Goal: Transaction & Acquisition: Obtain resource

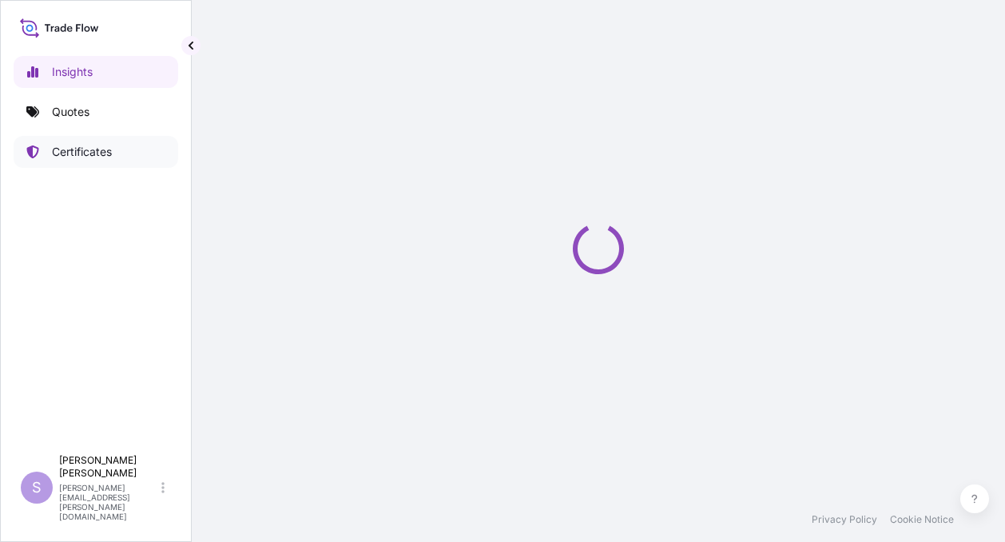
select select "2025"
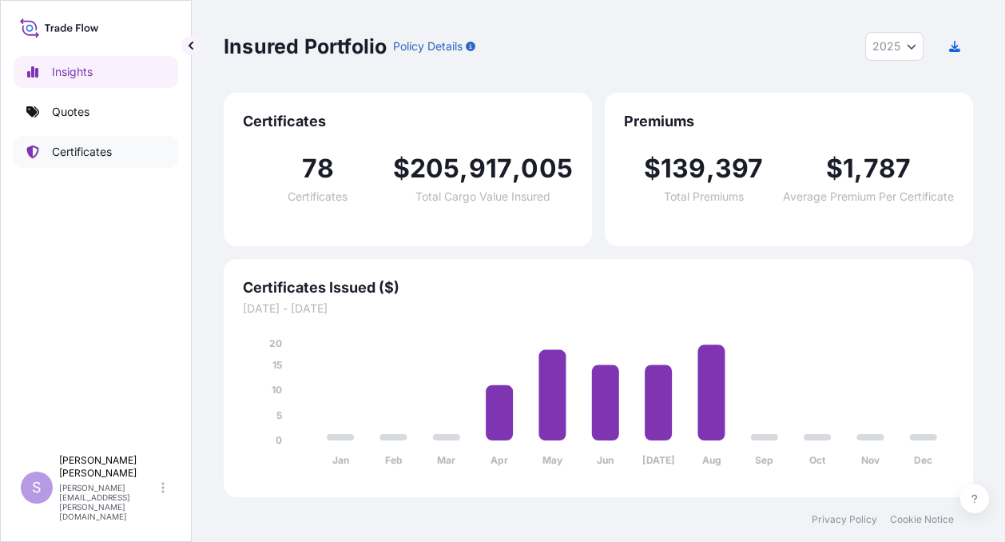
click at [79, 146] on p "Certificates" at bounding box center [82, 152] width 60 height 16
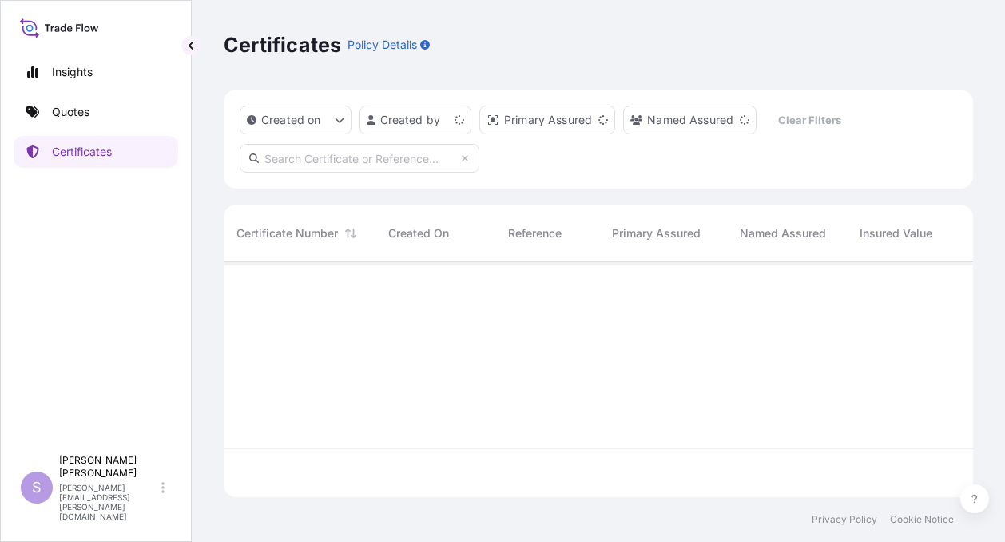
scroll to position [232, 736]
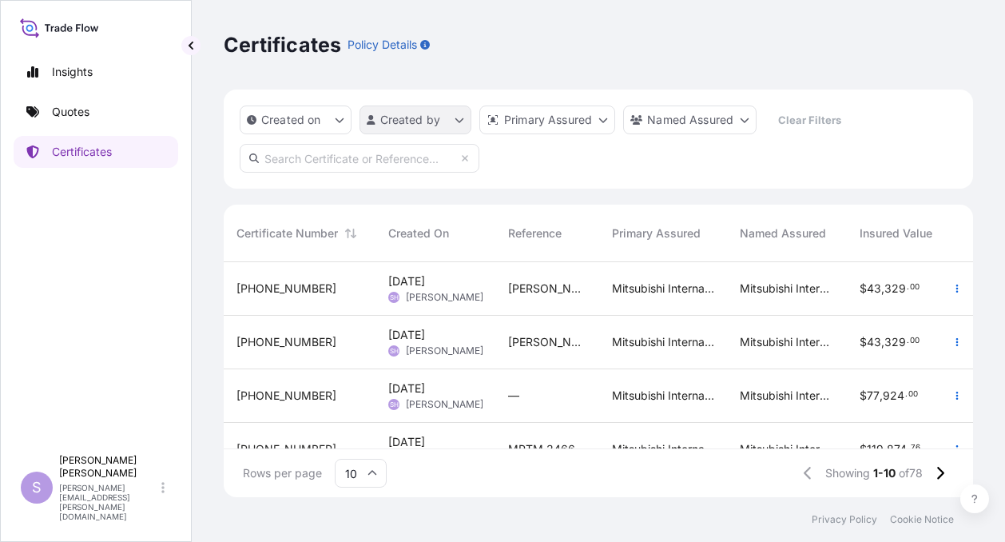
click at [456, 121] on html "Insights Quotes Certificates S [PERSON_NAME] [PERSON_NAME][EMAIL_ADDRESS][PERSO…" at bounding box center [502, 271] width 1005 height 542
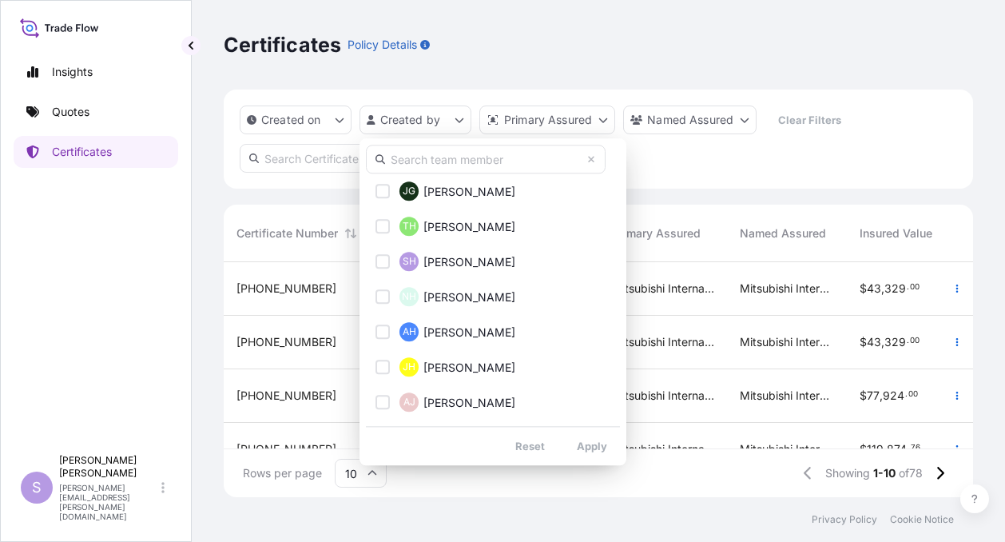
scroll to position [479, 0]
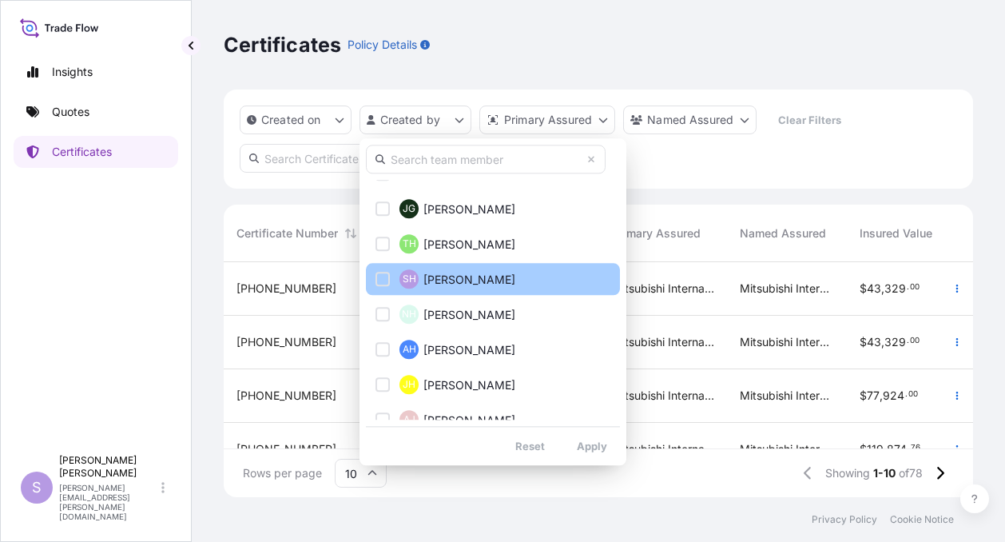
click at [385, 278] on div "Select Option" at bounding box center [382, 279] width 14 height 14
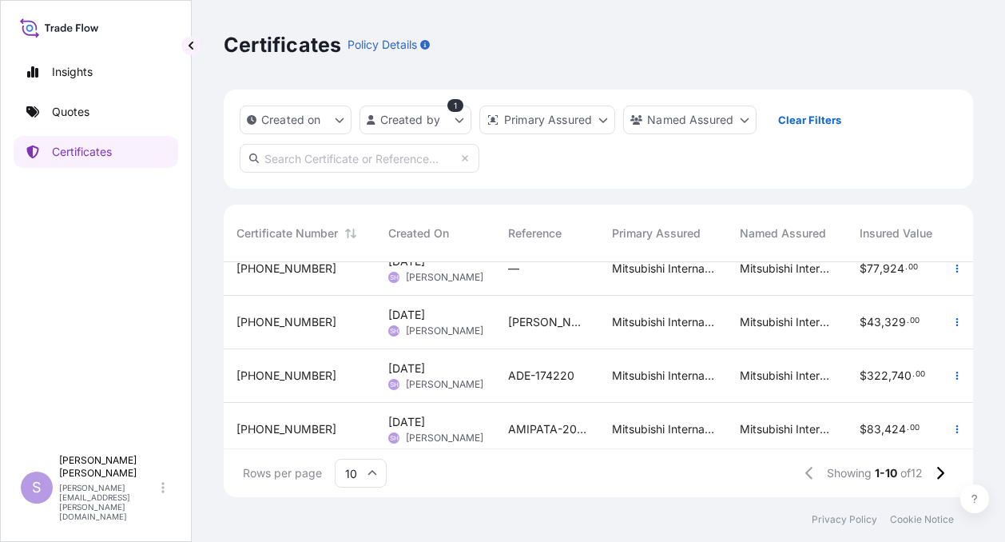
scroll to position [160, 0]
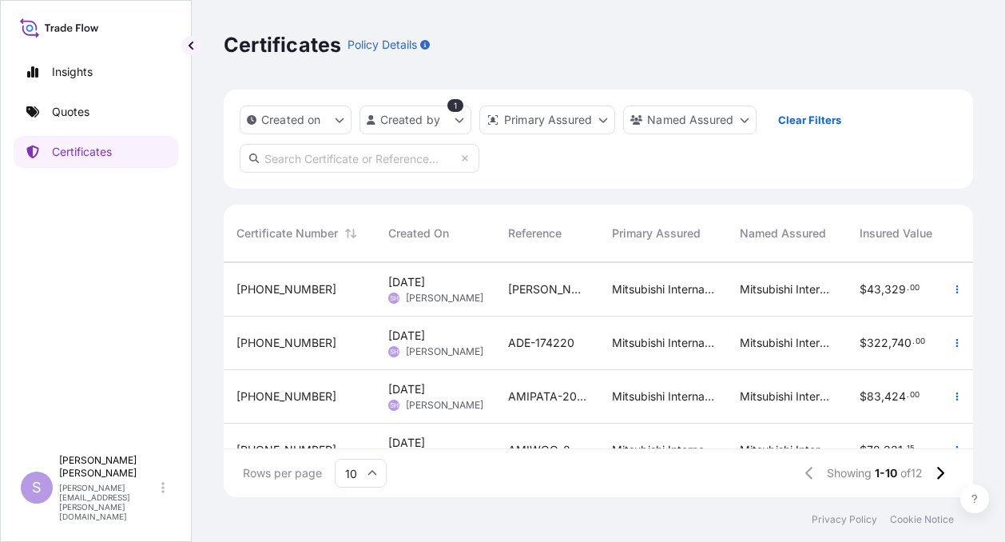
click at [427, 346] on span "Sherry Hawkins" at bounding box center [444, 351] width 77 height 13
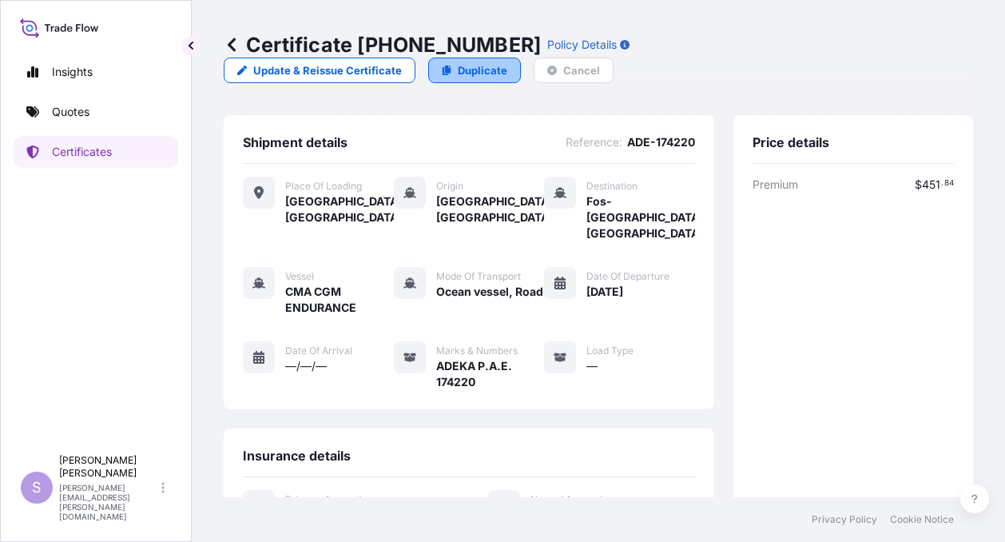
click at [507, 62] on p "Duplicate" at bounding box center [483, 70] width 50 height 16
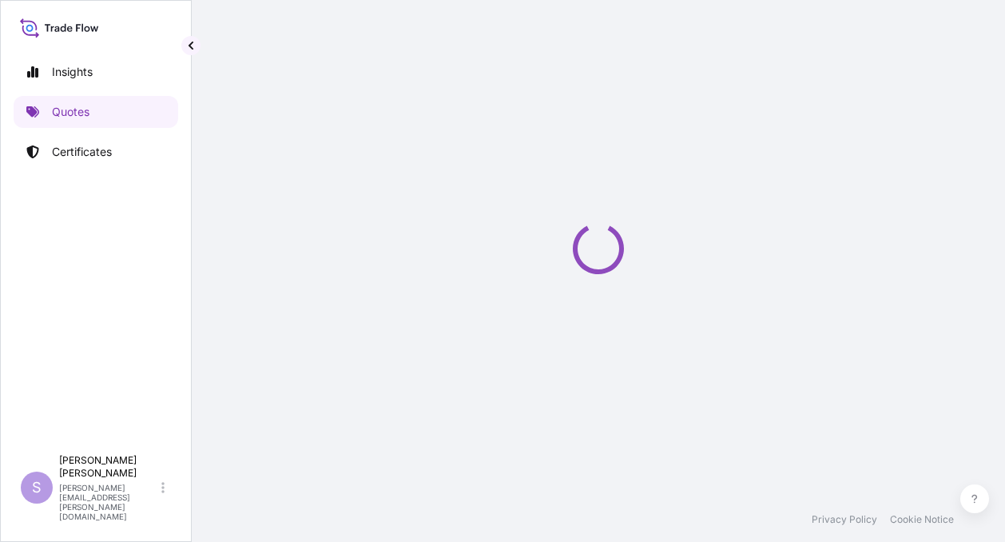
select select "Road / Inland"
select select "Ocean Vessel"
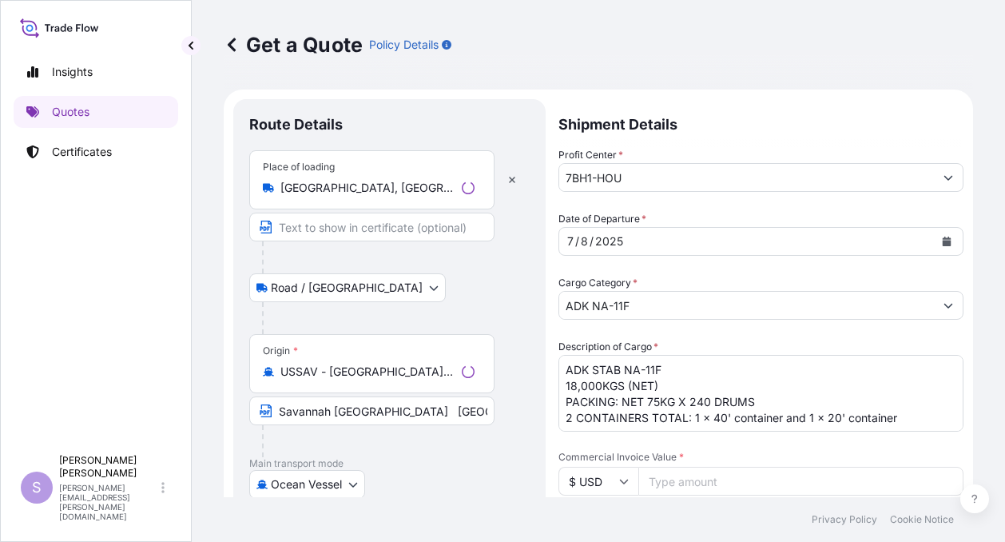
scroll to position [26, 0]
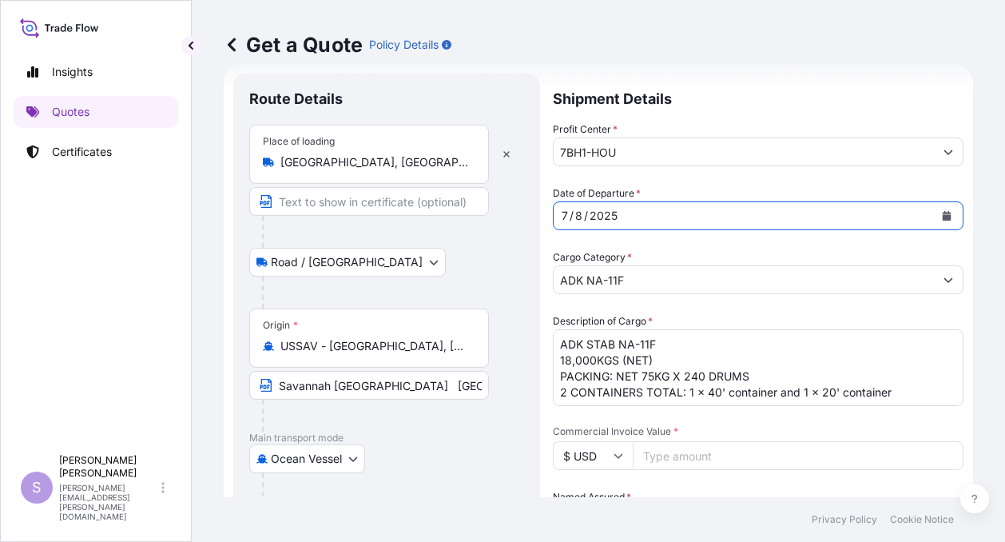
click at [582, 215] on div "8" at bounding box center [579, 215] width 10 height 19
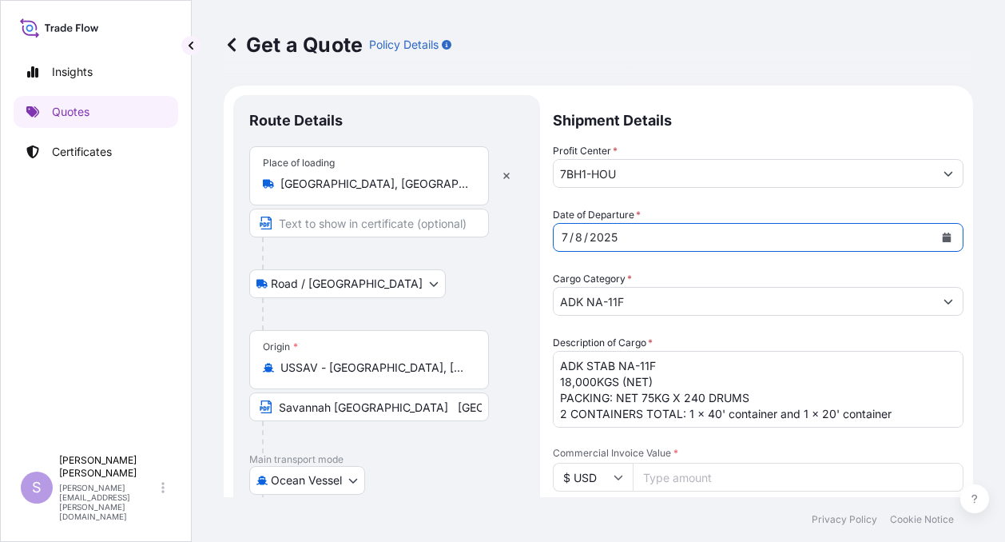
scroll to position [0, 0]
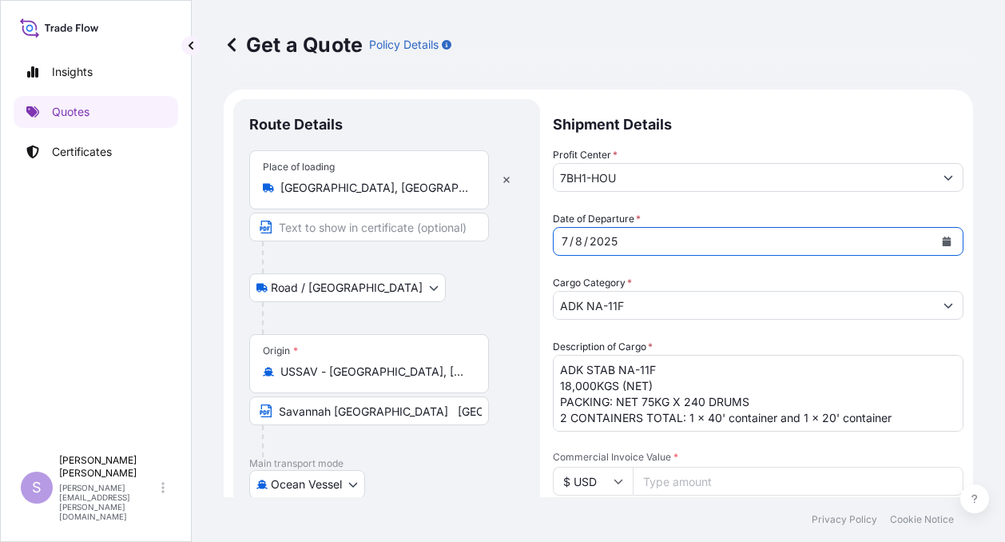
click at [584, 243] on div "/" at bounding box center [586, 241] width 4 height 19
click at [564, 240] on div "8" at bounding box center [565, 241] width 10 height 19
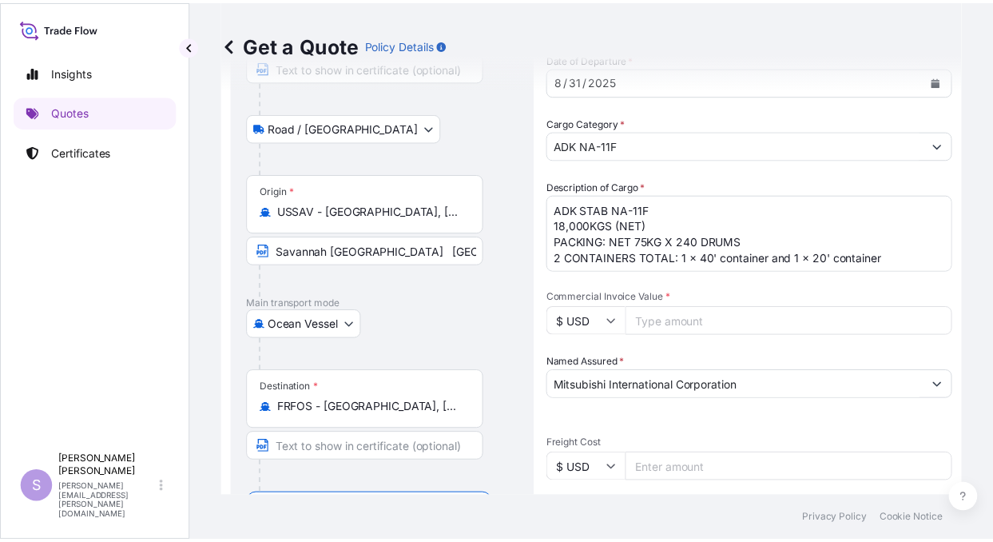
scroll to position [80, 0]
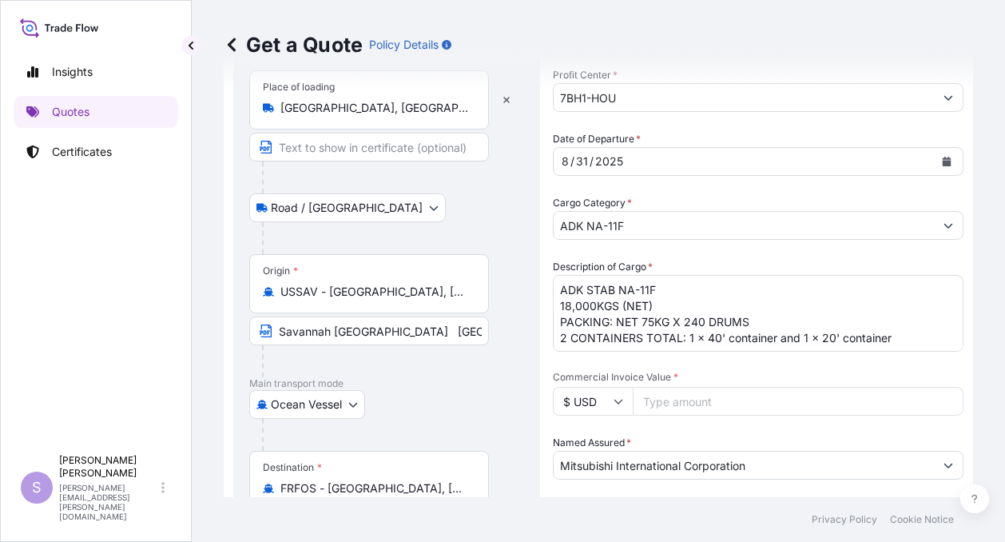
click at [669, 402] on input "Commercial Invoice Value *" at bounding box center [798, 401] width 331 height 29
type input "293400.00"
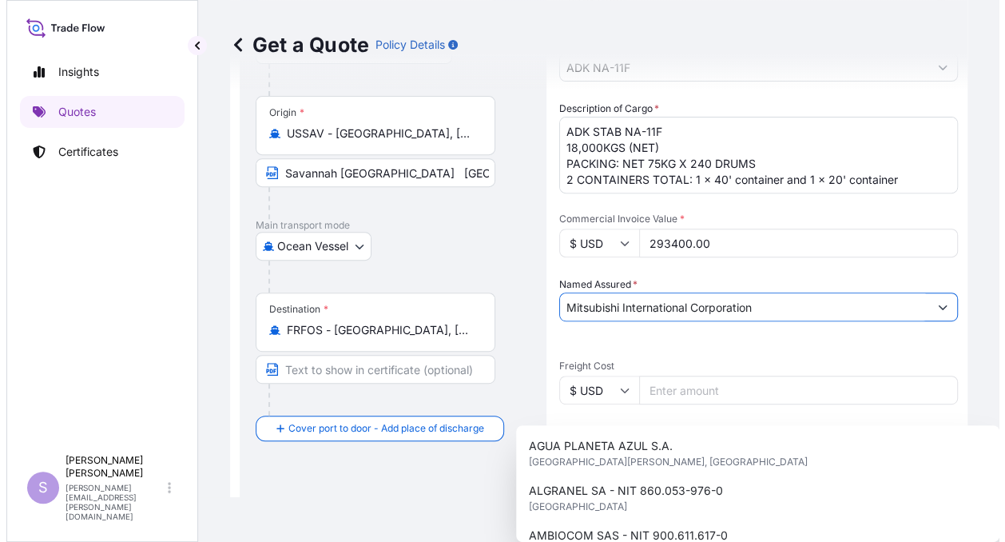
scroll to position [240, 0]
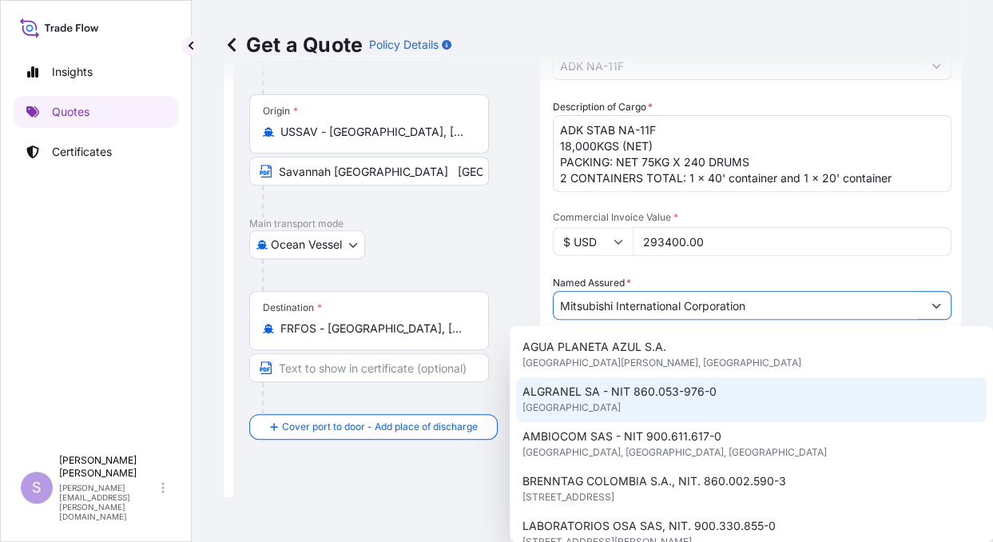
click at [451, 454] on div "Route Details Place of loading Hopkinsville, KY, USA Road / Inland Road / Inlan…" at bounding box center [386, 350] width 275 height 950
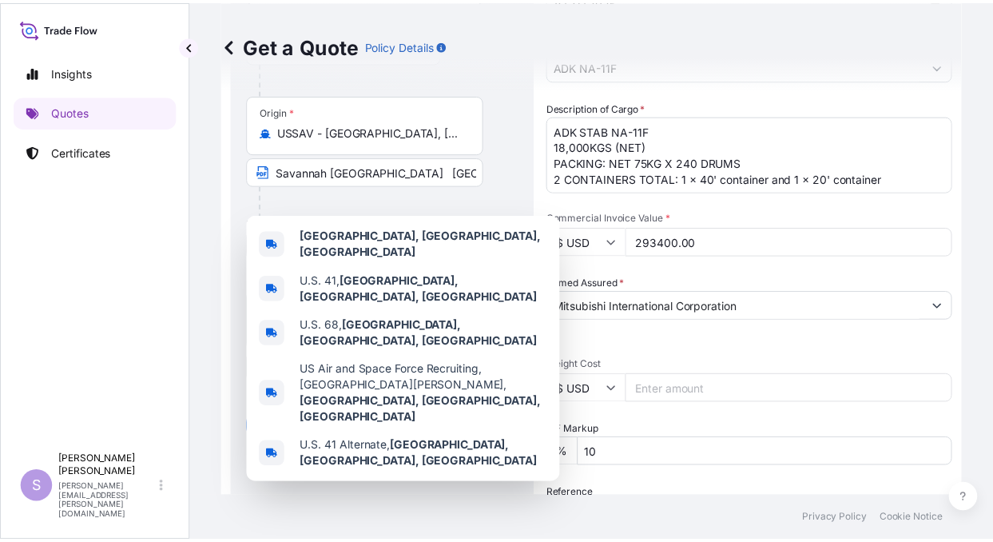
scroll to position [0, 0]
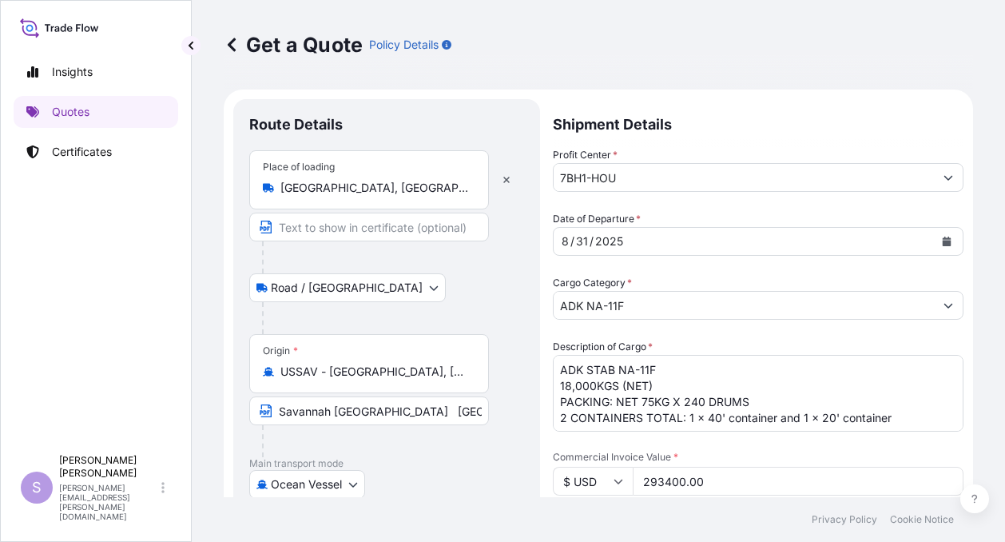
click at [985, 371] on div "Get a Quote Policy Details Route Details Place of loading Hopkinsville, KY, USA…" at bounding box center [598, 248] width 813 height 497
click at [710, 367] on textarea "ADK STAB NA-11F 18,000KGS (NET) PACKING: NET 75KG X 240 DRUMS 2 CONTAINERS TOTA…" at bounding box center [758, 393] width 411 height 77
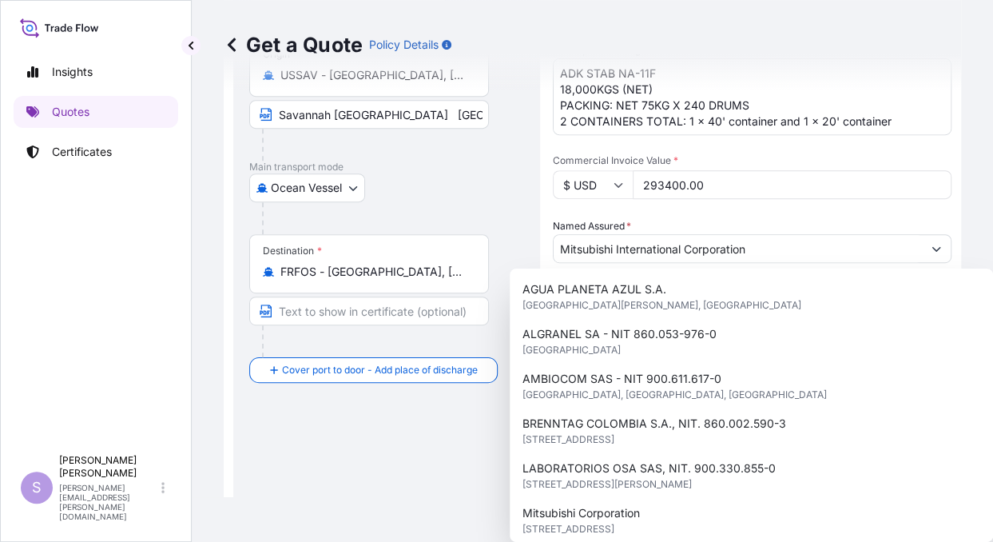
click at [462, 429] on div "Route Details Place of loading Hopkinsville, KY, USA Road / Inland Road / Inlan…" at bounding box center [386, 294] width 275 height 950
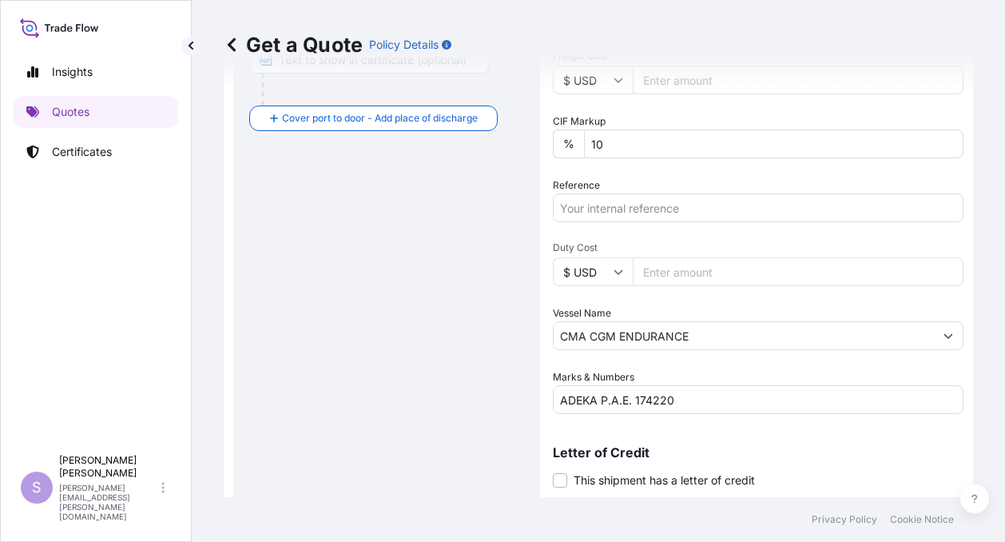
scroll to position [561, 0]
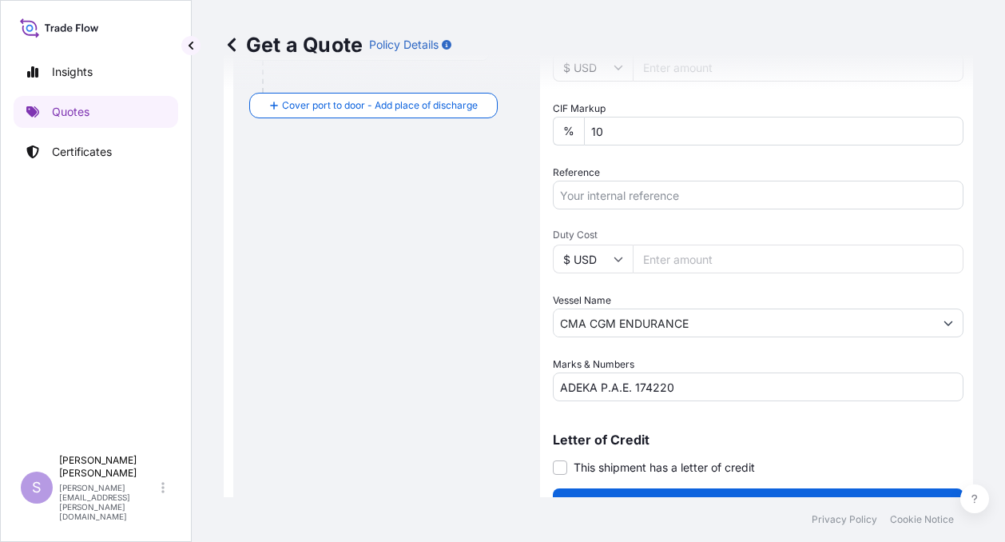
click at [701, 324] on input "CMA CGM ENDURANCE" at bounding box center [744, 322] width 380 height 29
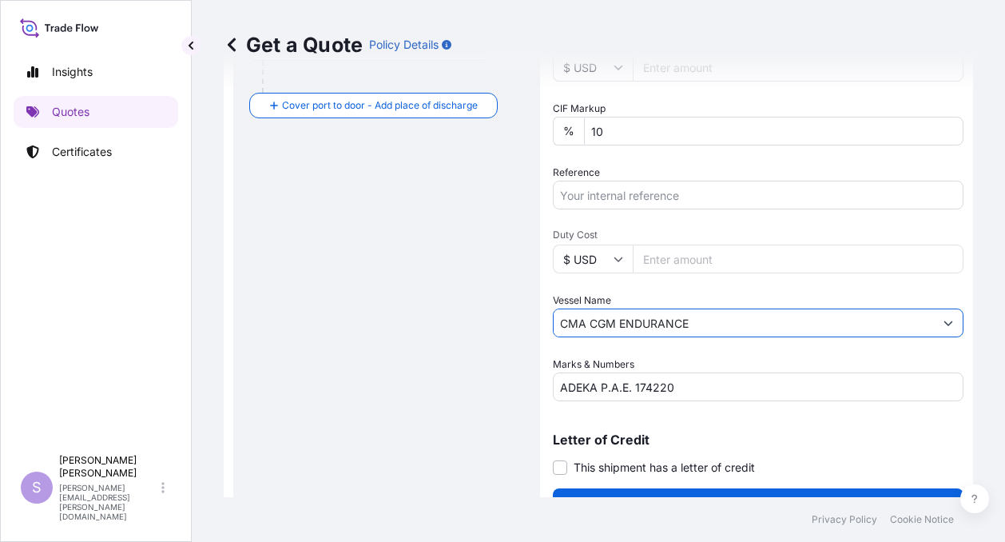
drag, startPoint x: 706, startPoint y: 319, endPoint x: 300, endPoint y: 312, distance: 405.8
click at [300, 312] on form "Route Details Place of loading Hopkinsville, KY, USA Road / Inland Road / Inlan…" at bounding box center [598, 29] width 749 height 1001
paste input "INNOVATION"
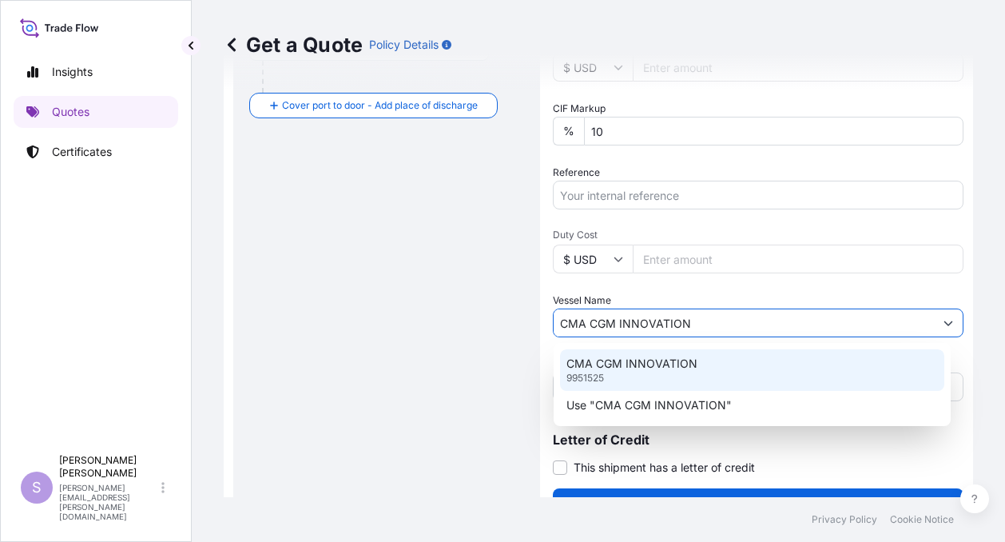
click at [612, 359] on p "CMA CGM INNOVATION" at bounding box center [631, 363] width 131 height 16
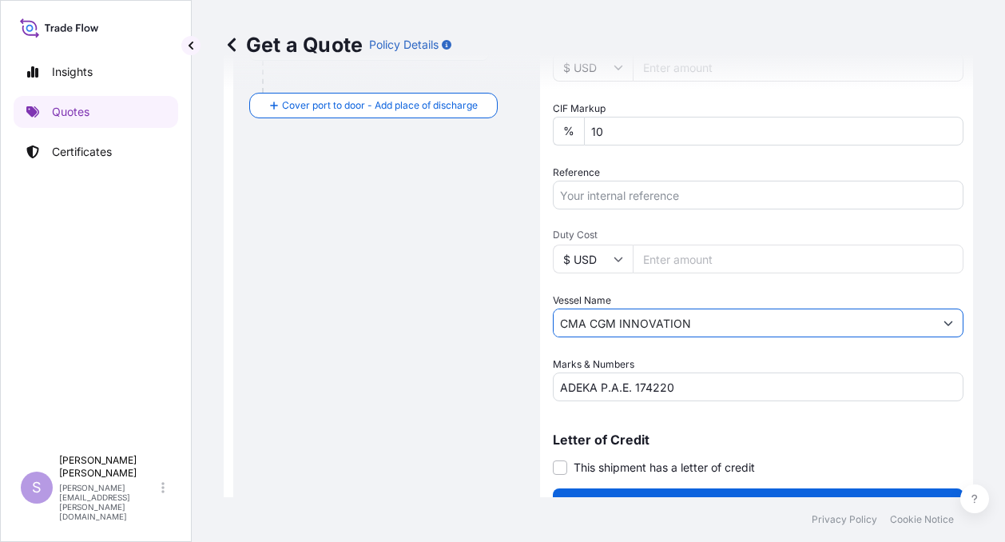
type input "CMA CGM INNOVATION"
click at [645, 386] on input "ADEKA P.A.E. 174220" at bounding box center [758, 386] width 411 height 29
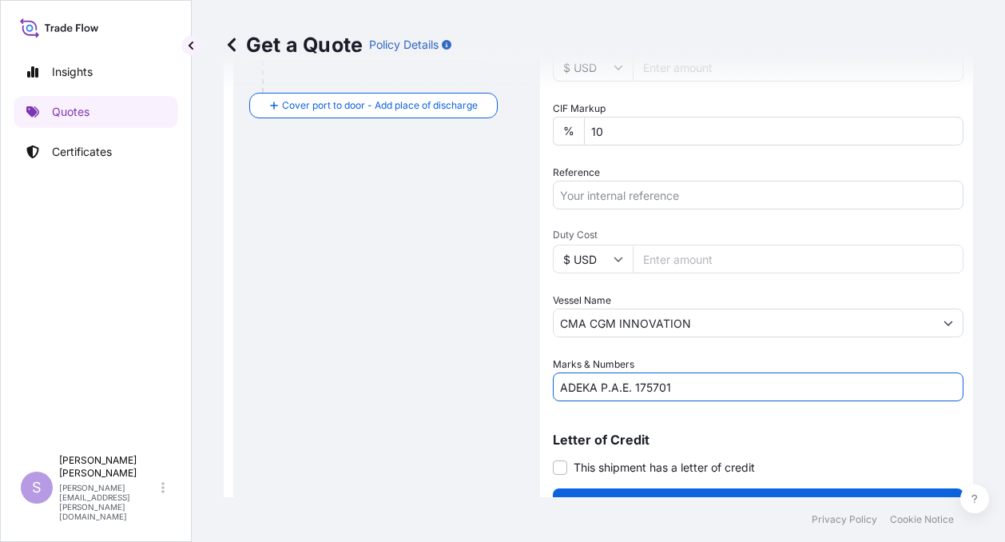
type input "ADEKA P.A.E. 175701"
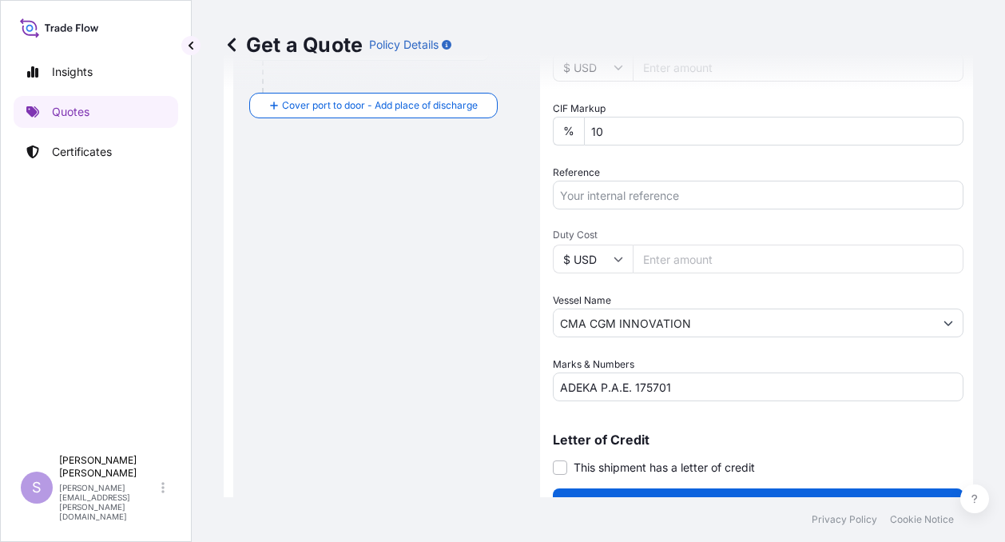
click at [542, 417] on form "Route Details Place of loading Hopkinsville, KY, USA Road / Inland Road / Inlan…" at bounding box center [598, 29] width 749 height 1001
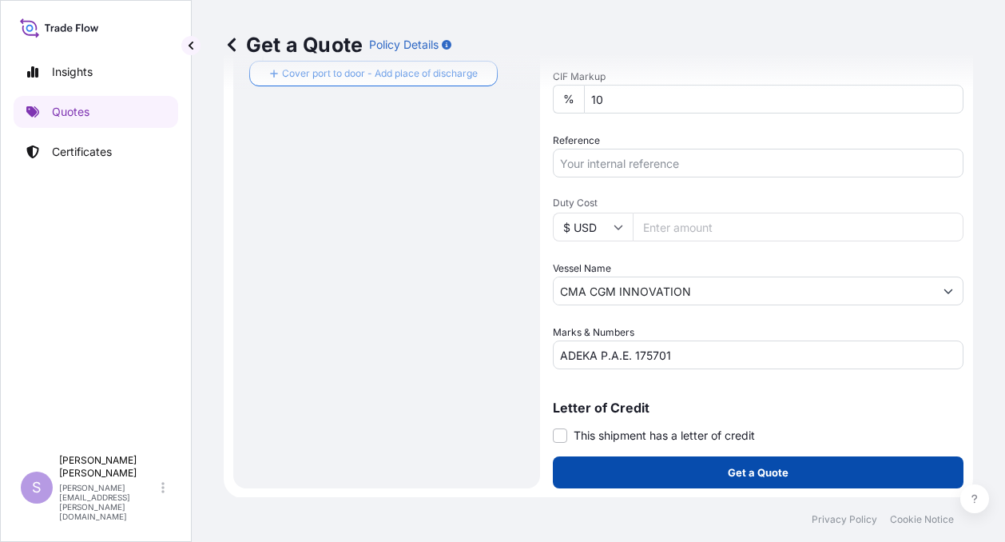
click at [739, 466] on p "Get a Quote" at bounding box center [758, 472] width 61 height 16
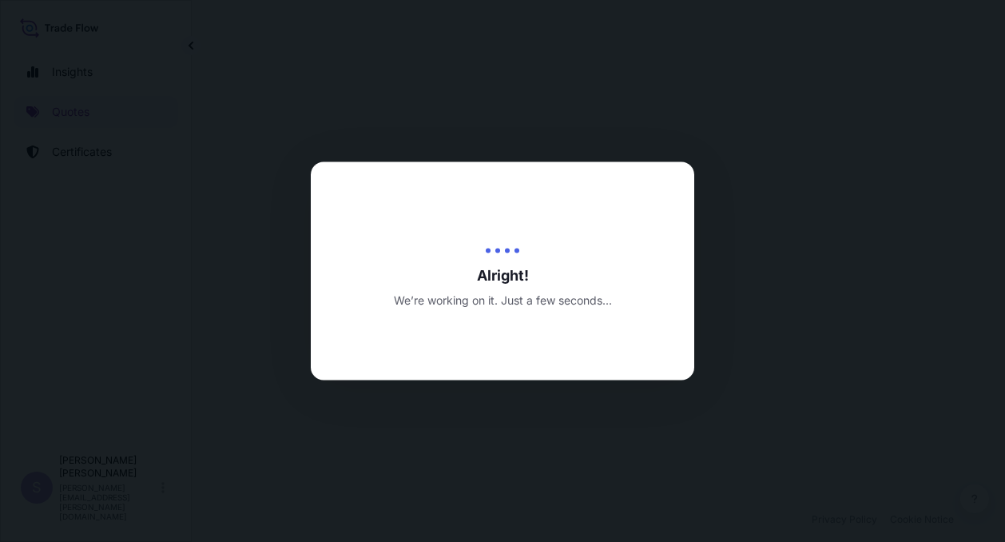
select select "Road / Inland"
select select "Ocean Vessel"
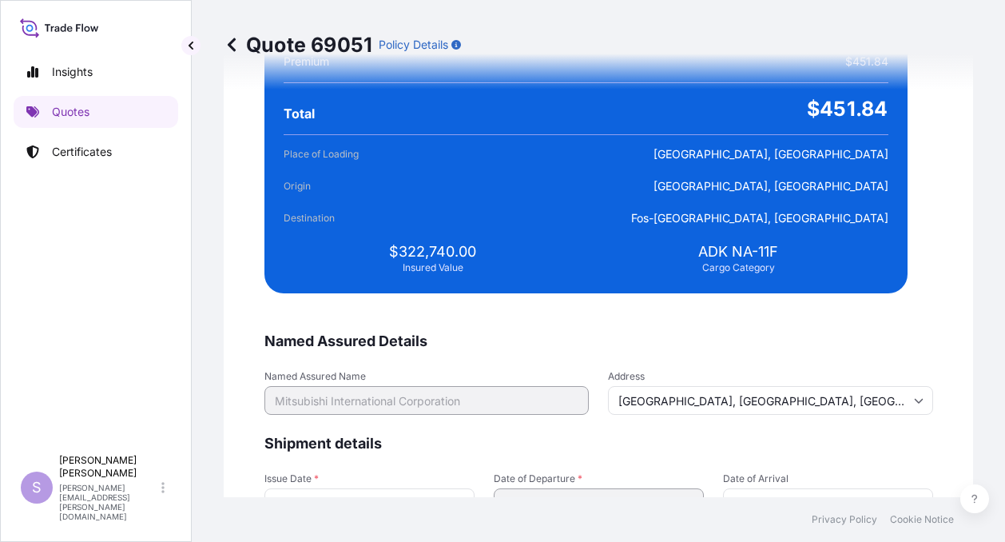
scroll to position [3429, 0]
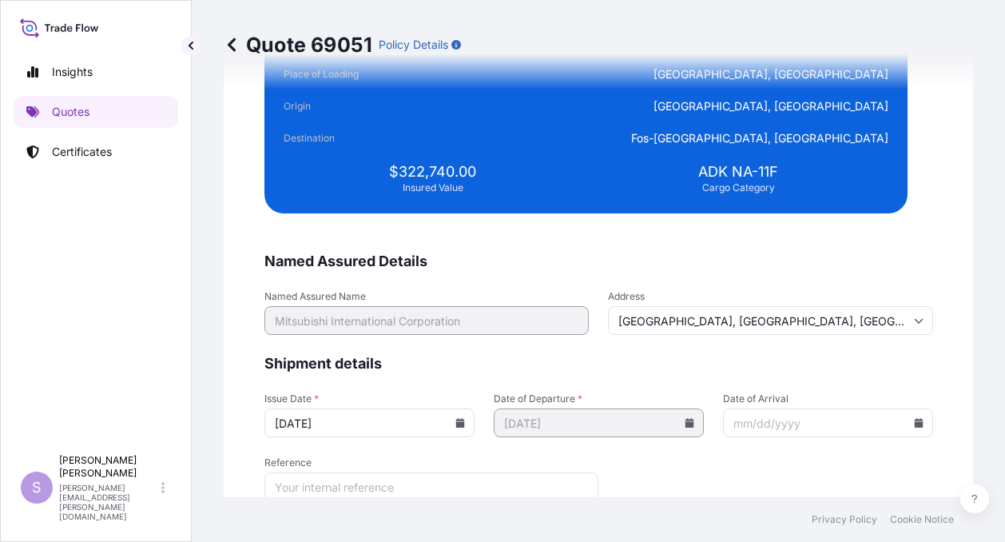
click at [723, 419] on input "Date of Arrival" at bounding box center [828, 422] width 210 height 29
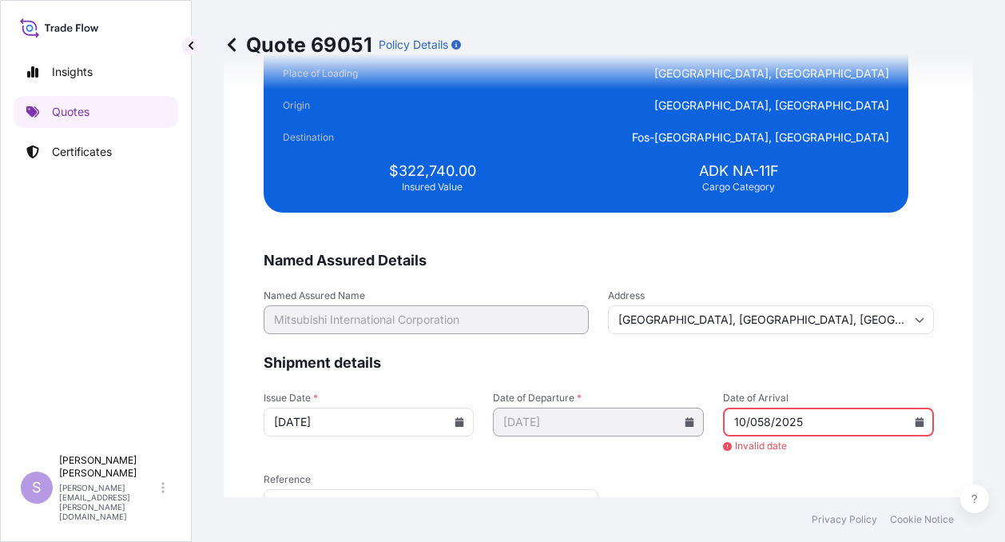
scroll to position [3467, 0]
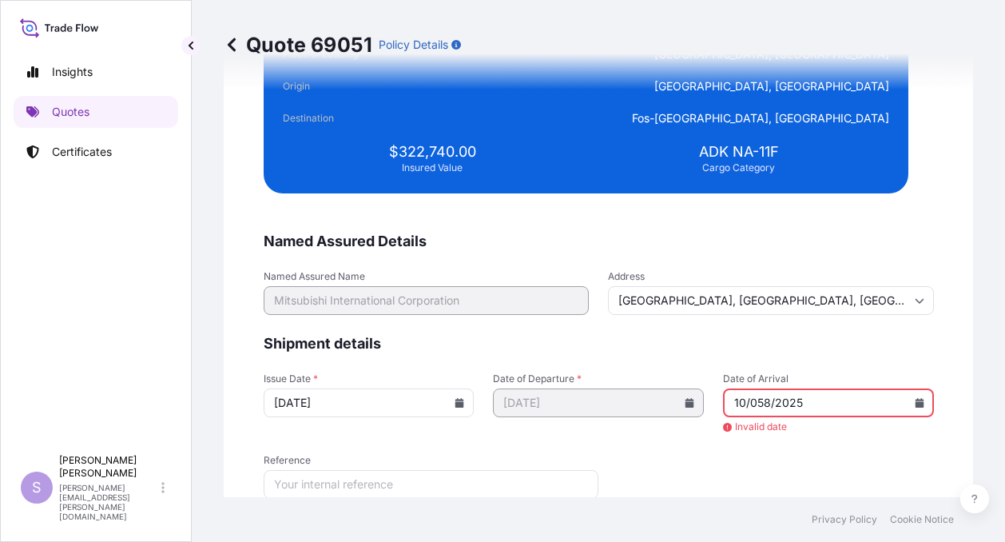
click at [741, 396] on input "10/058/2025" at bounding box center [828, 402] width 211 height 29
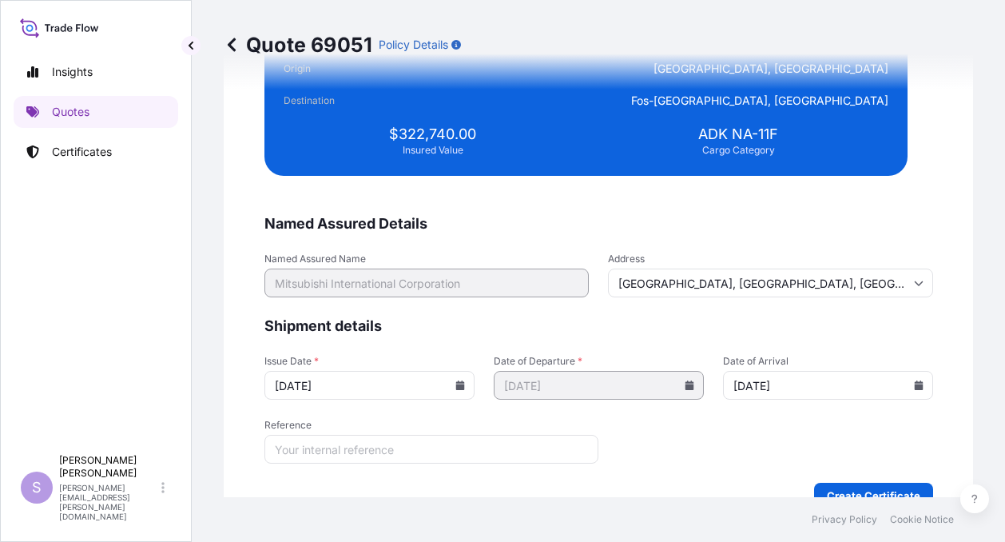
scroll to position [3448, 0]
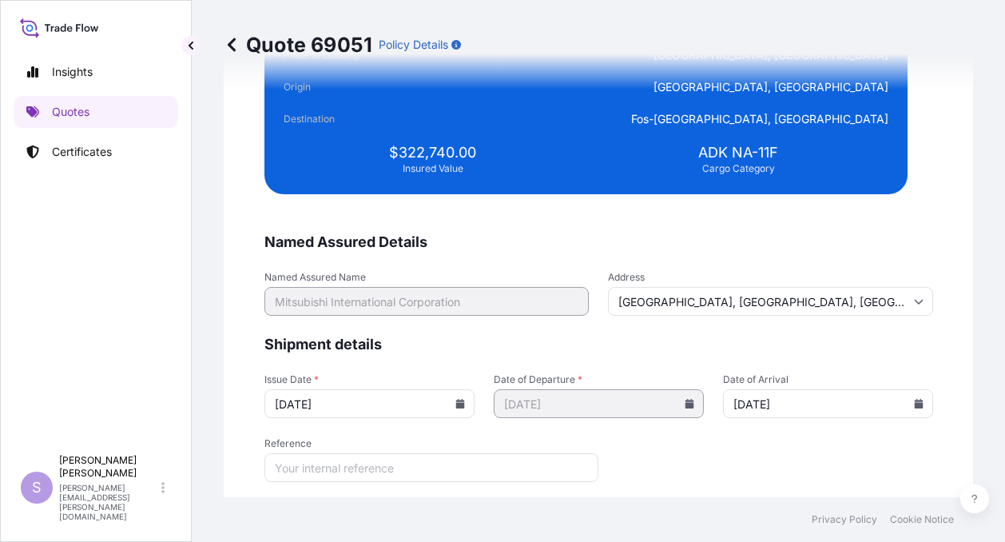
type input "10/08/2025"
click at [776, 435] on form "Named Assured Details Named Assured Name Mitsubishi International Corporation A…" at bounding box center [598, 379] width 669 height 294
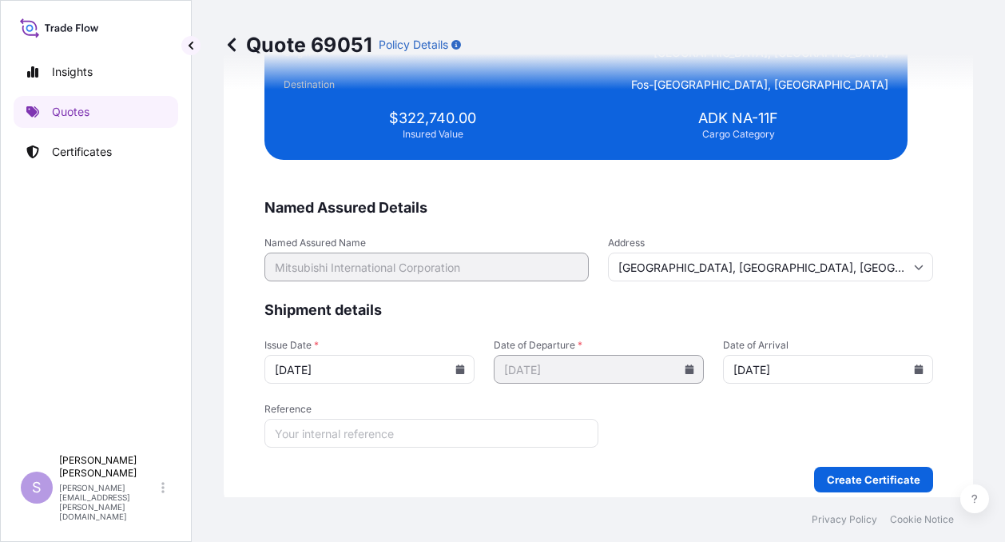
scroll to position [3498, 0]
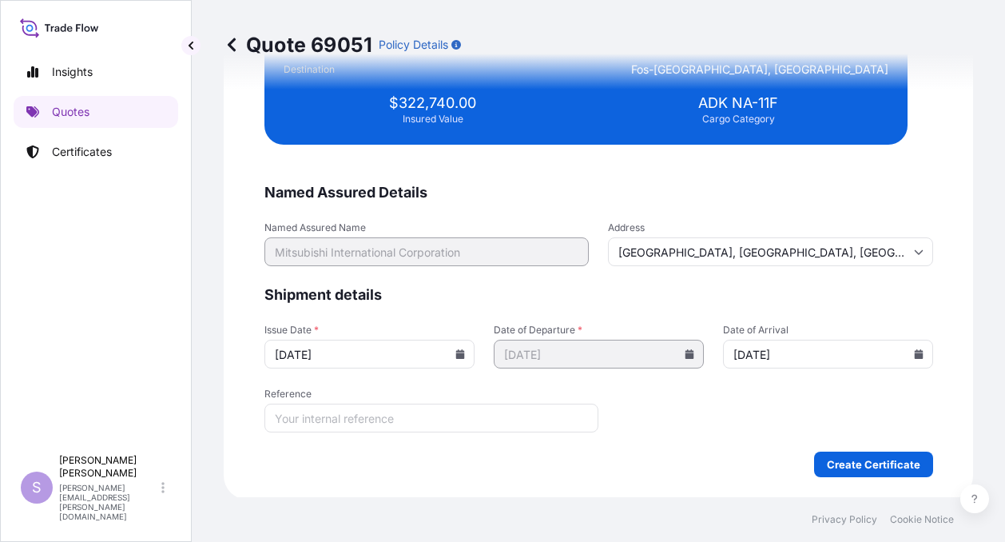
click at [449, 420] on input "Reference" at bounding box center [431, 417] width 335 height 29
type input "a"
type input "ADE-175701"
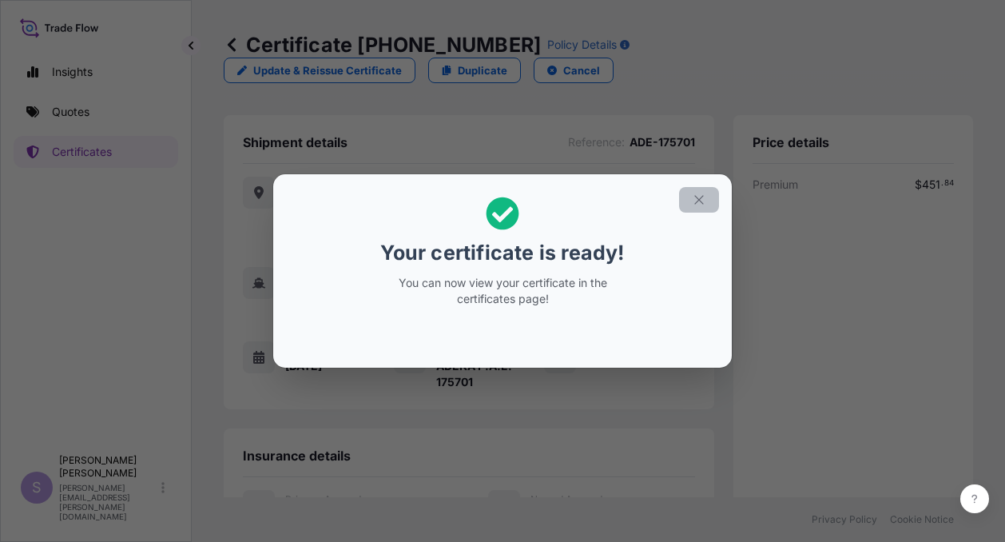
click at [700, 202] on icon "button" at bounding box center [699, 200] width 14 height 14
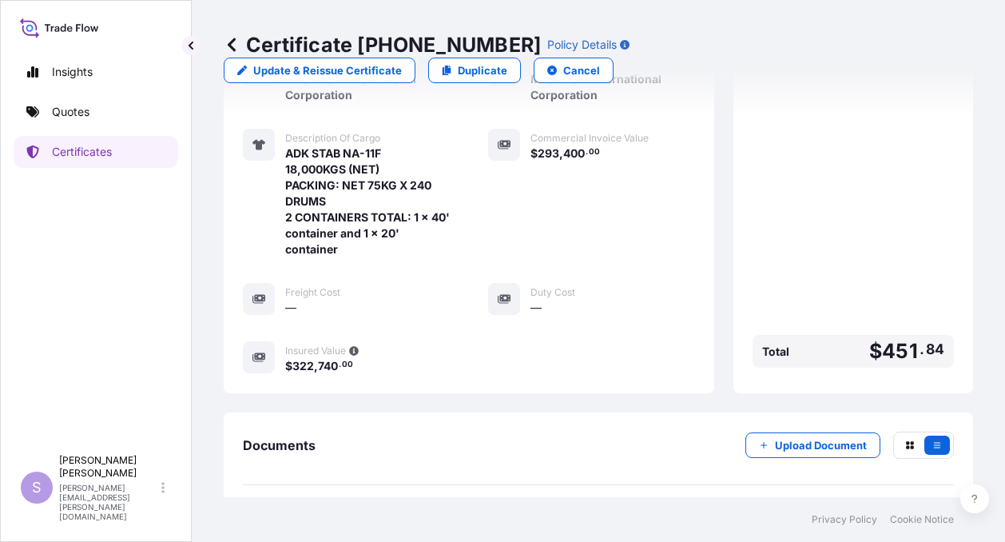
scroll to position [455, 0]
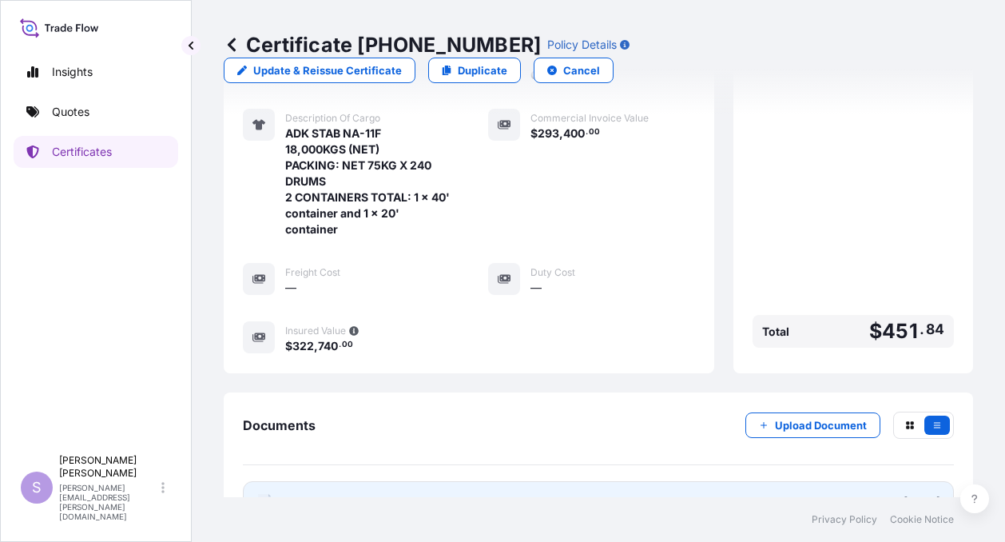
click at [315, 494] on span "Certificate" at bounding box center [314, 502] width 58 height 16
